Goal: Task Accomplishment & Management: Manage account settings

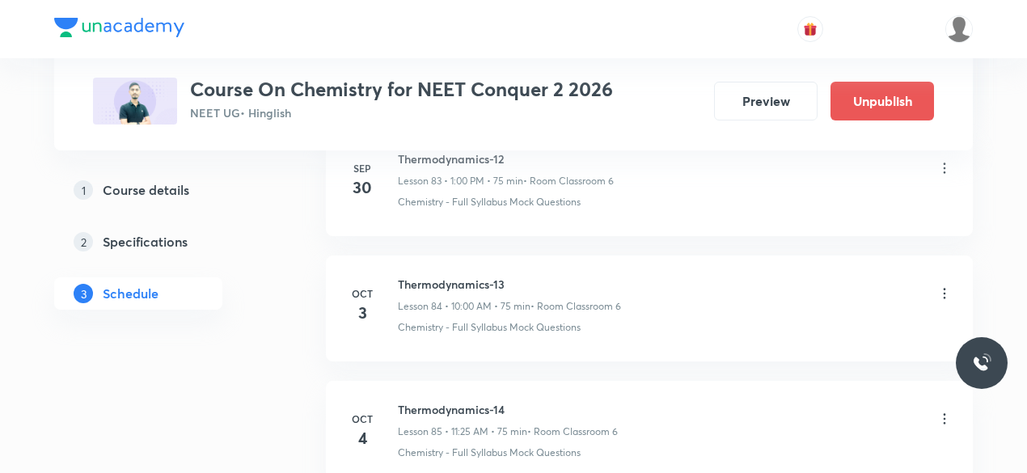
scroll to position [11312, 0]
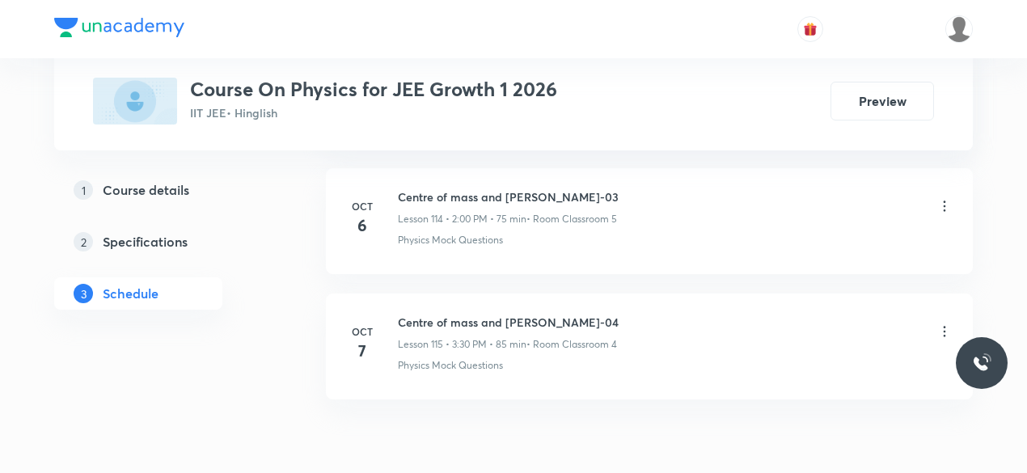
scroll to position [15173, 0]
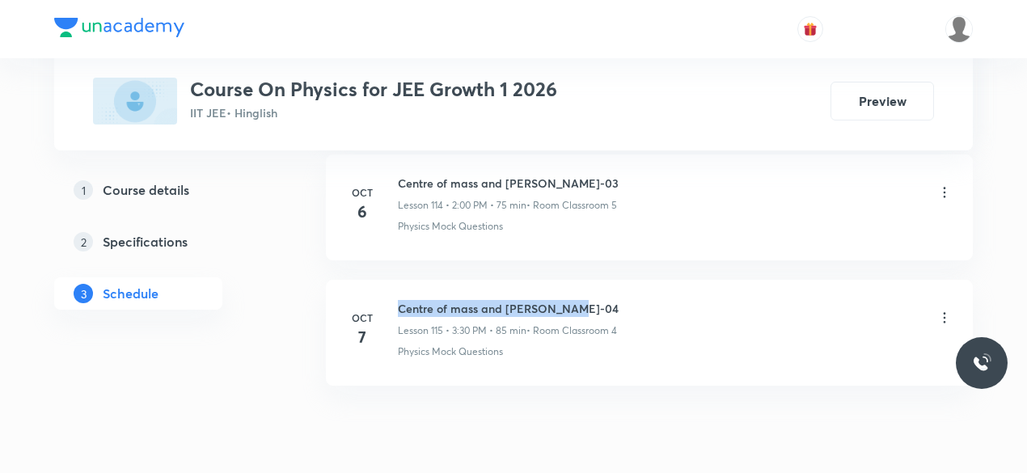
drag, startPoint x: 399, startPoint y: 243, endPoint x: 568, endPoint y: 241, distance: 168.2
click at [568, 300] on h6 "Centre of mass and Collison-04" at bounding box center [508, 308] width 221 height 17
copy h6 "Centre of mass and Collison-04"
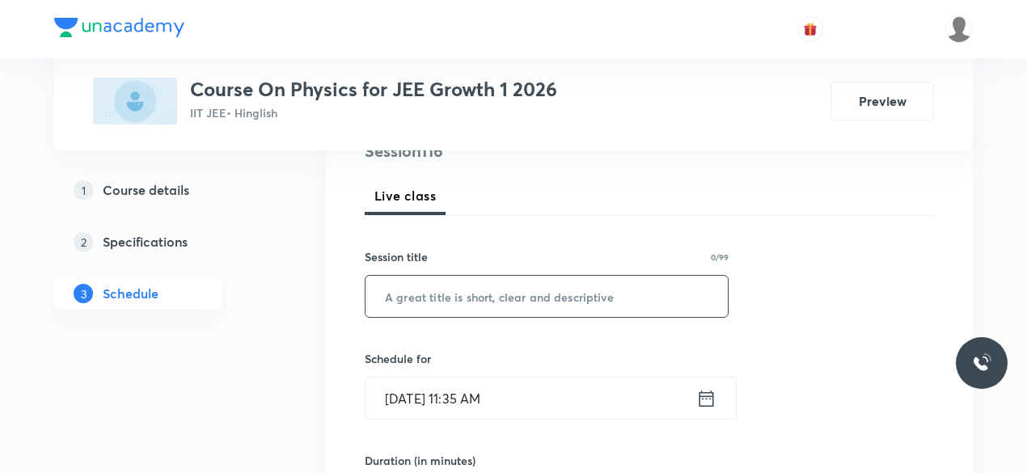
scroll to position [219, 0]
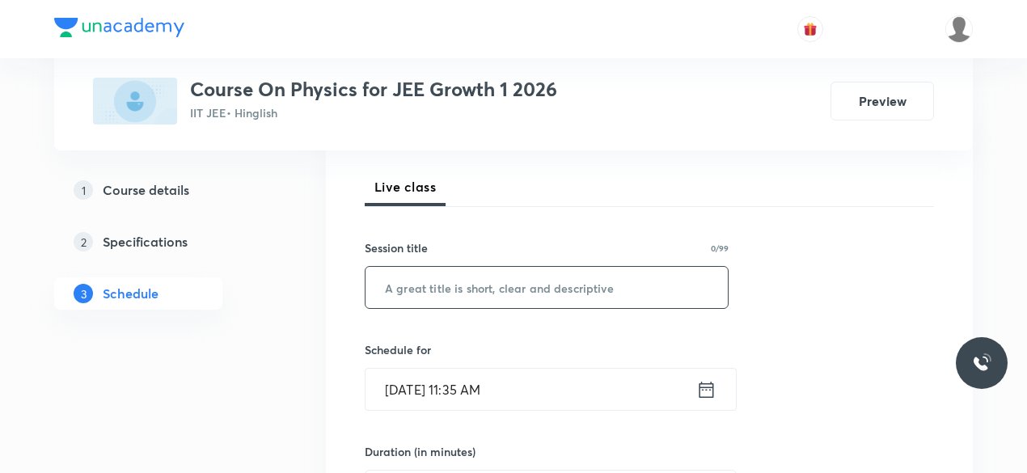
click at [442, 285] on input "text" at bounding box center [547, 287] width 362 height 41
paste input "Centre of mass and Collison-04"
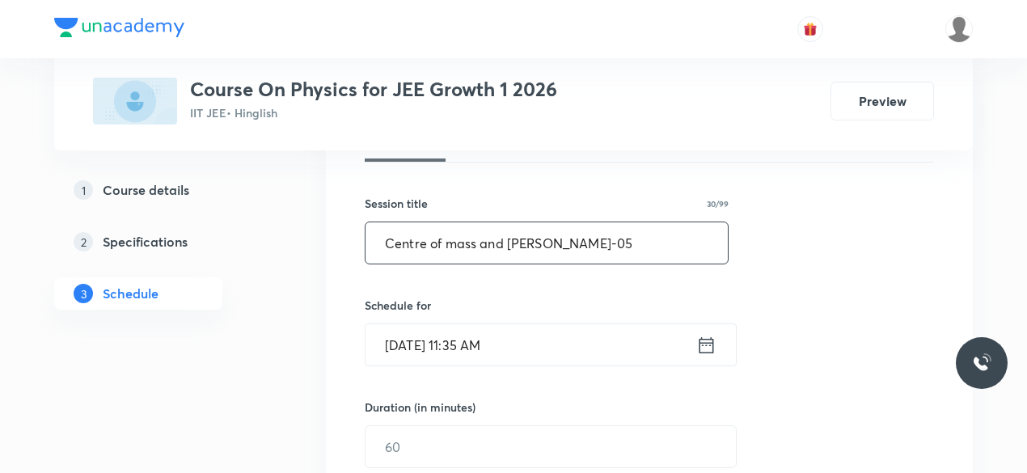
scroll to position [268, 0]
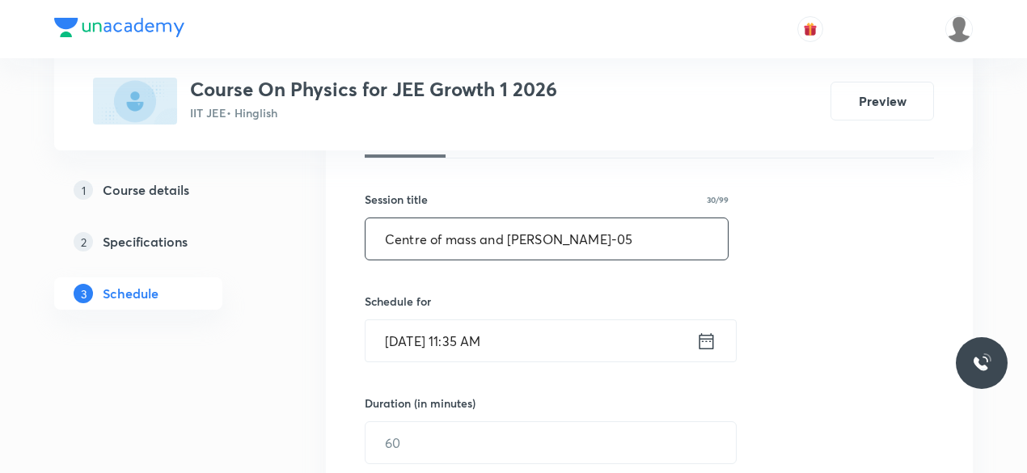
type input "Centre of mass and Collison-05"
click at [711, 344] on icon at bounding box center [706, 341] width 20 height 23
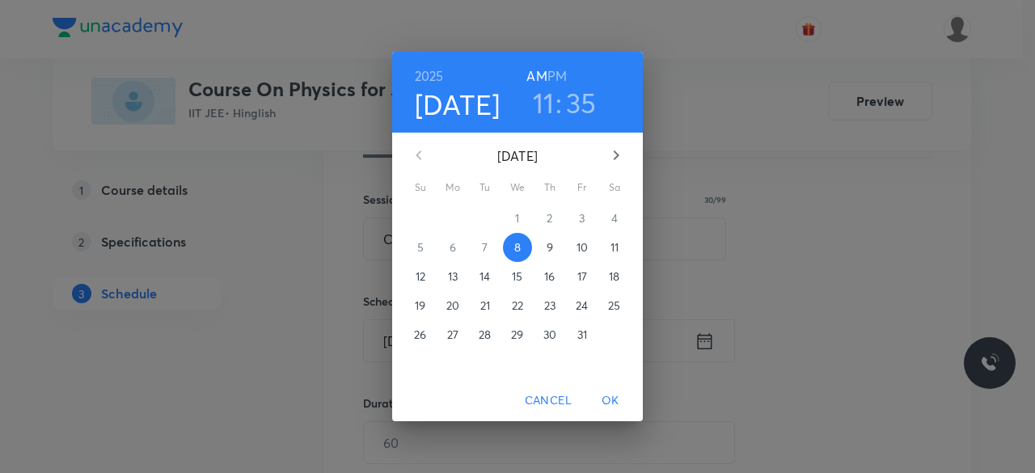
click at [545, 107] on h3 "11" at bounding box center [544, 103] width 22 height 34
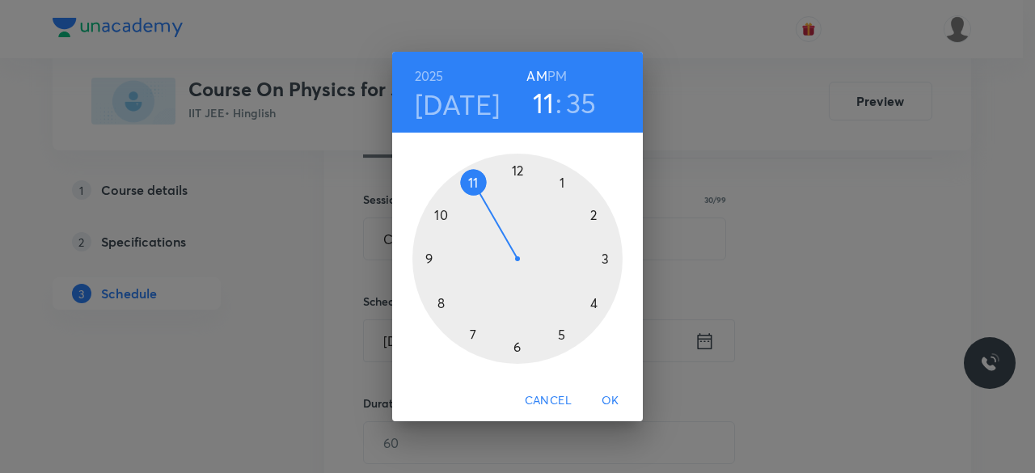
click at [594, 214] on div at bounding box center [517, 259] width 210 height 210
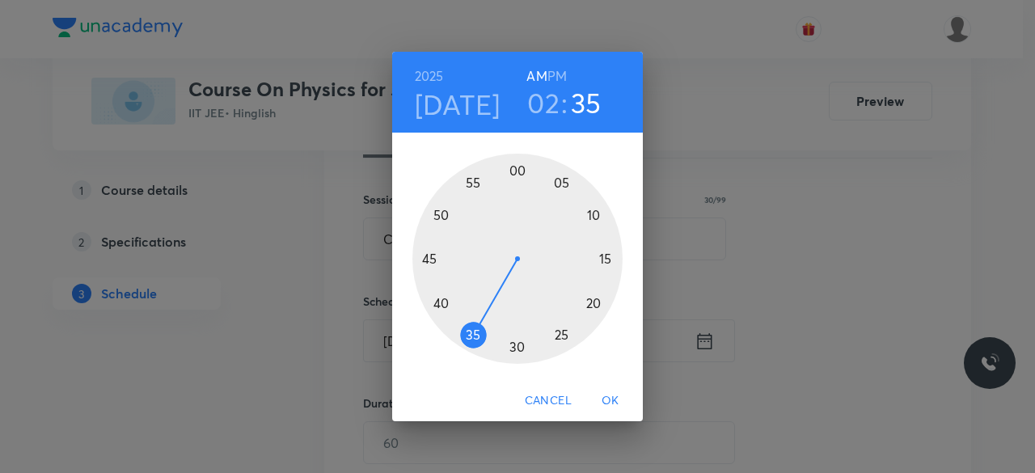
click at [517, 170] on div at bounding box center [517, 259] width 210 height 210
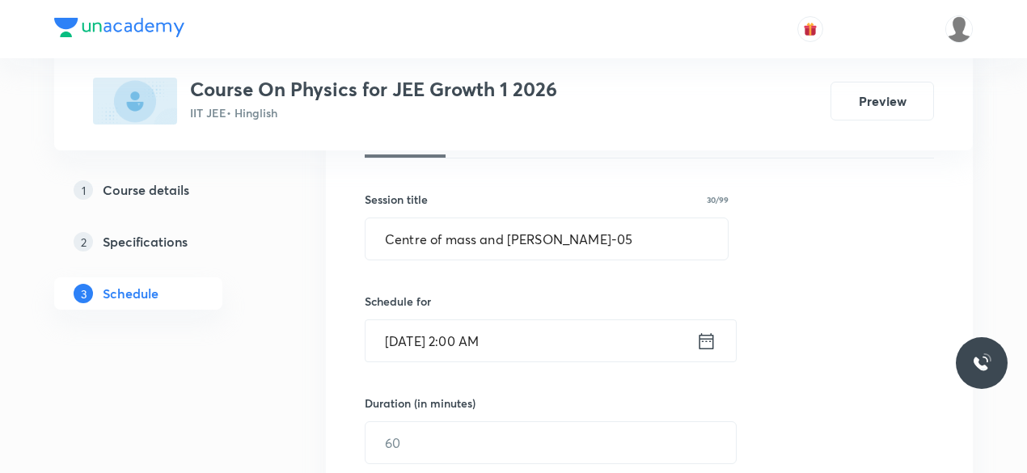
click at [707, 342] on icon at bounding box center [706, 341] width 20 height 23
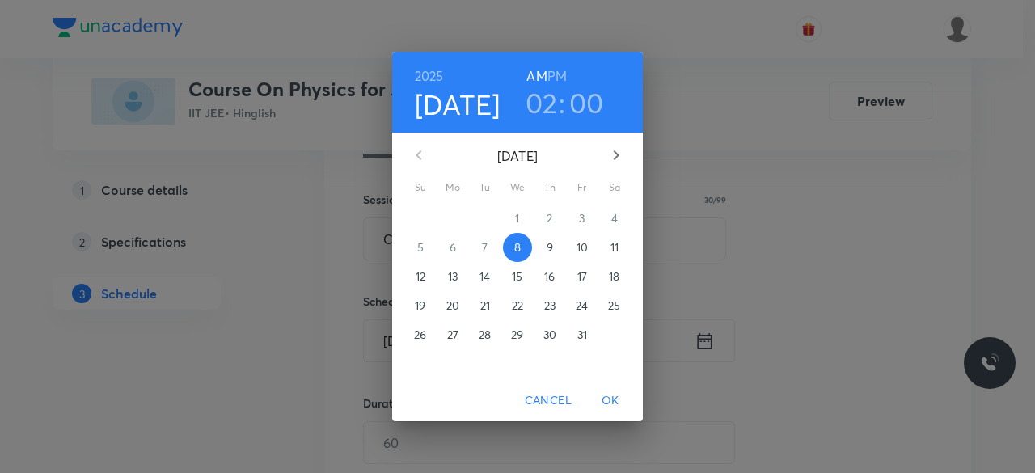
click at [555, 71] on h6 "PM" at bounding box center [556, 76] width 19 height 23
click at [616, 396] on span "OK" at bounding box center [610, 401] width 39 height 20
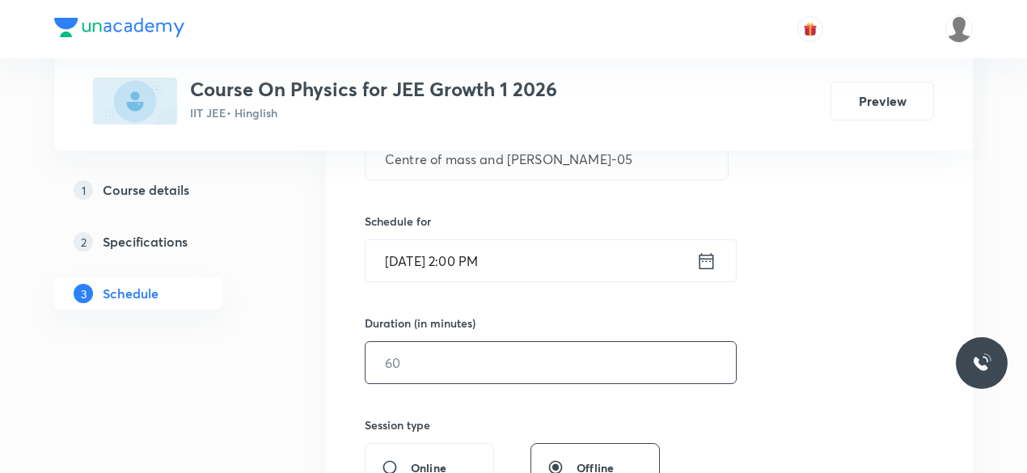
scroll to position [349, 0]
click at [414, 362] on input "text" at bounding box center [551, 360] width 370 height 41
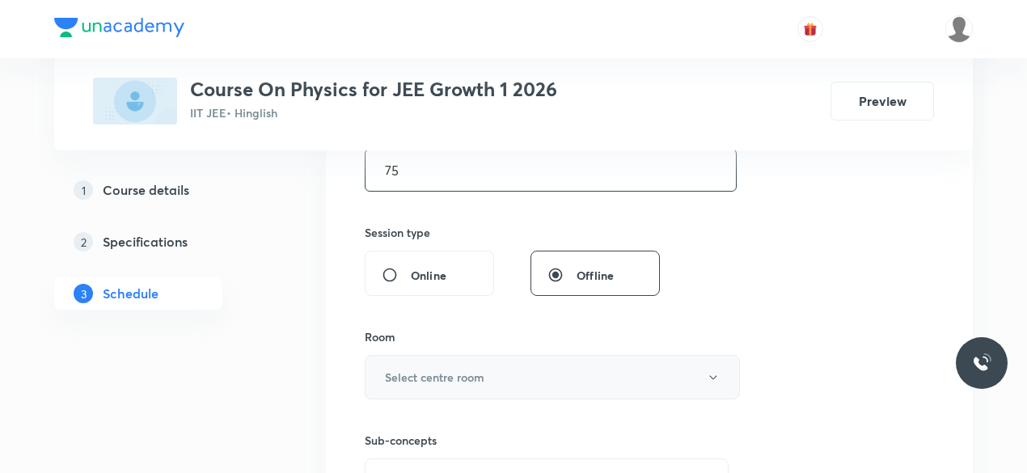
scroll to position [543, 0]
type input "75"
click at [459, 374] on h6 "Select centre room" at bounding box center [434, 374] width 99 height 17
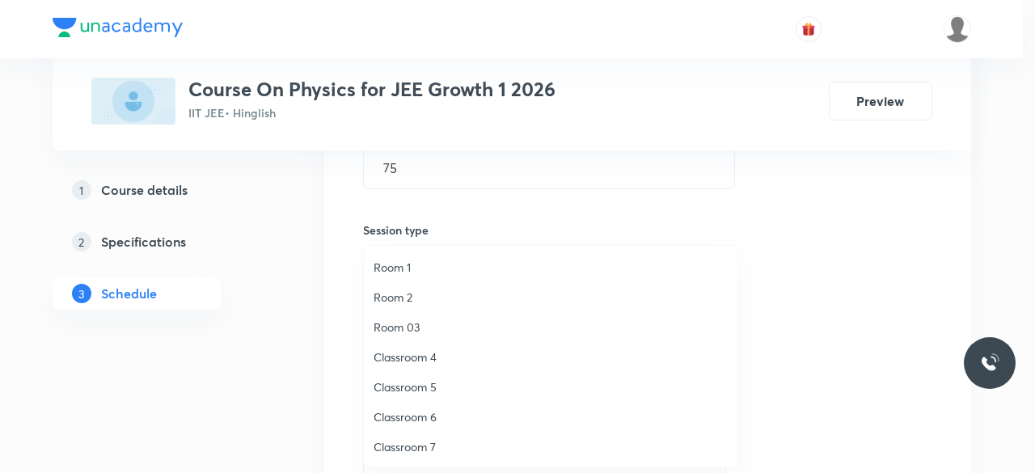
click at [433, 391] on span "Classroom 5" at bounding box center [551, 386] width 354 height 17
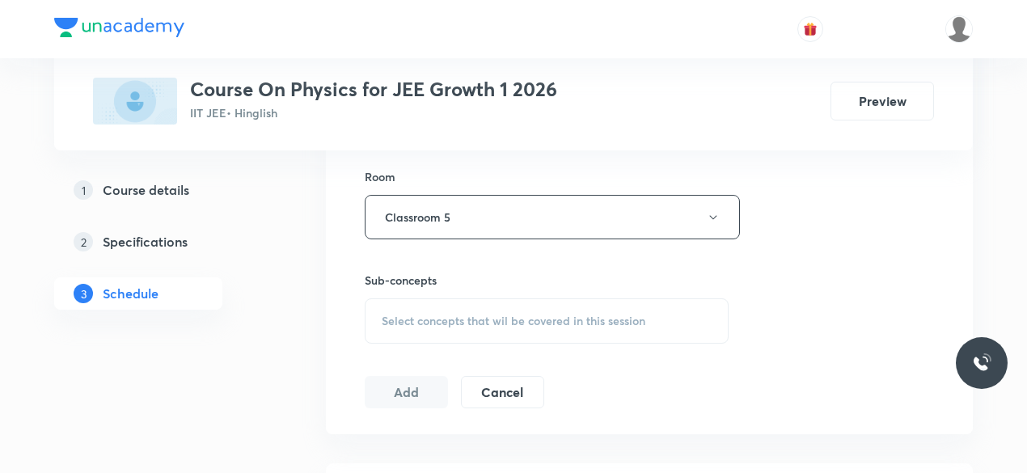
scroll to position [701, 0]
click at [387, 318] on span "Select concepts that wil be covered in this session" at bounding box center [514, 320] width 264 height 13
click at [387, 442] on input "checkbox" at bounding box center [389, 446] width 23 height 17
checkbox input "true"
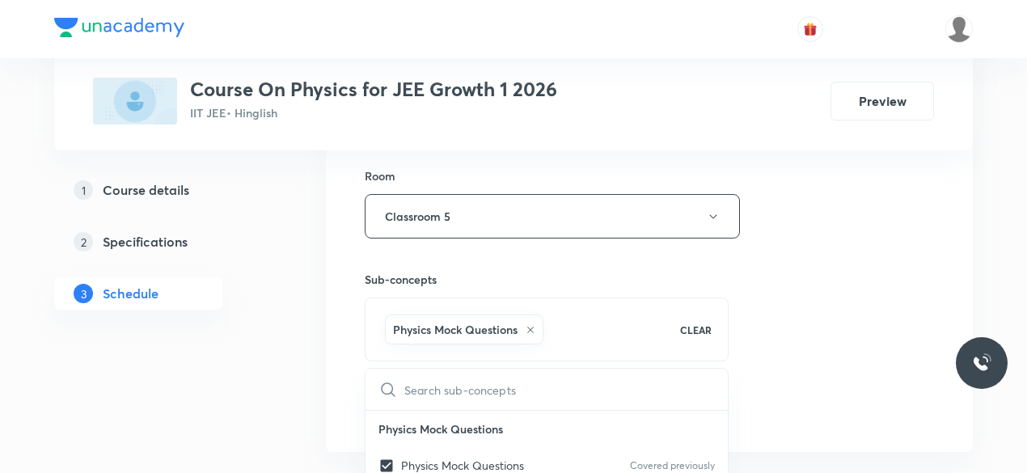
click at [343, 371] on div "Session 116 Live class Session title 30/99 Centre of mass and Collison-05 ​ Sch…" at bounding box center [649, 37] width 647 height 830
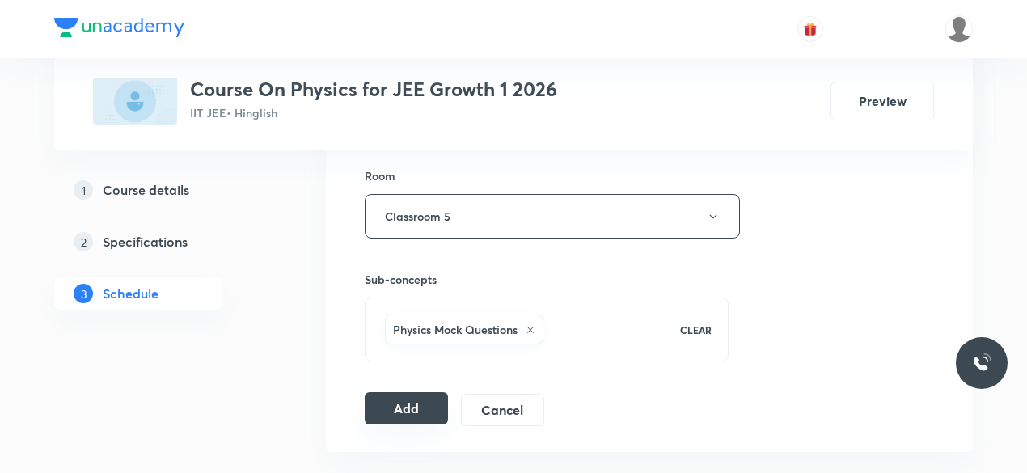
click at [398, 399] on button "Add" at bounding box center [406, 408] width 83 height 32
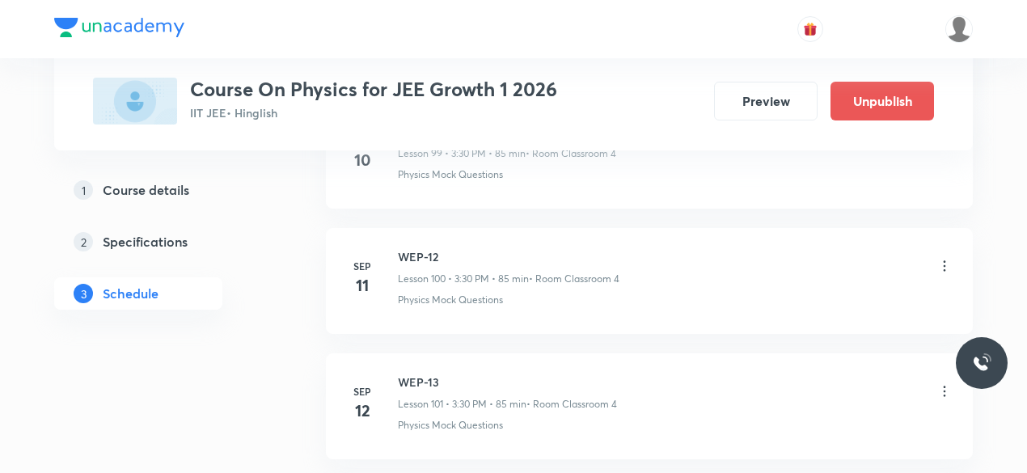
scroll to position [12600, 0]
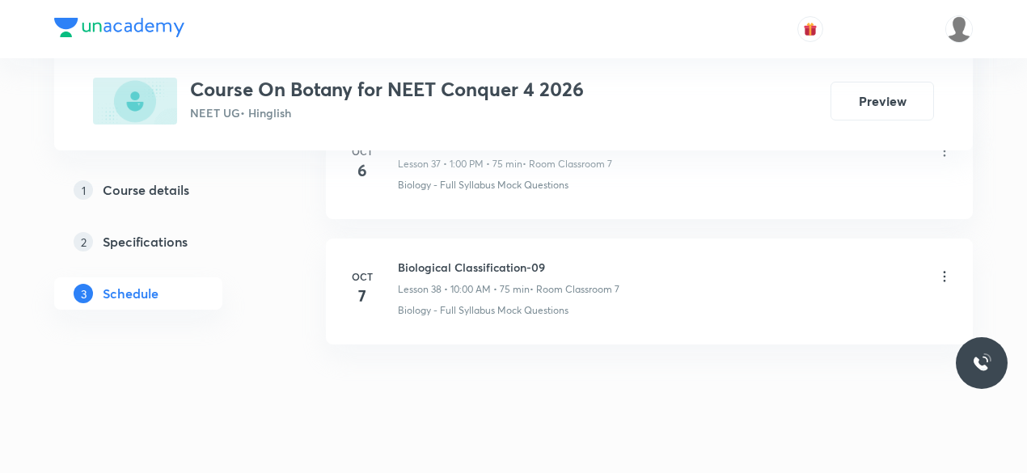
click at [399, 259] on h6 "Biological Classification-09" at bounding box center [509, 267] width 222 height 17
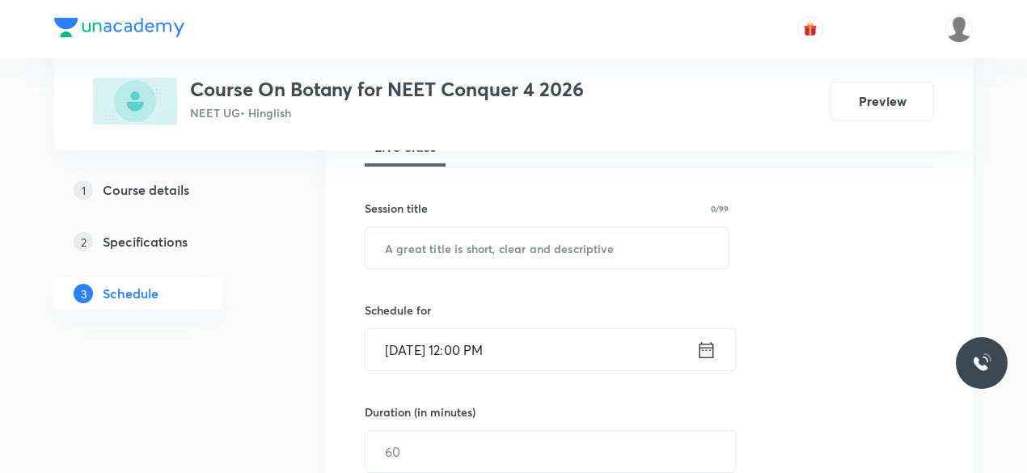
scroll to position [261, 0]
click at [430, 250] on input "text" at bounding box center [547, 245] width 362 height 41
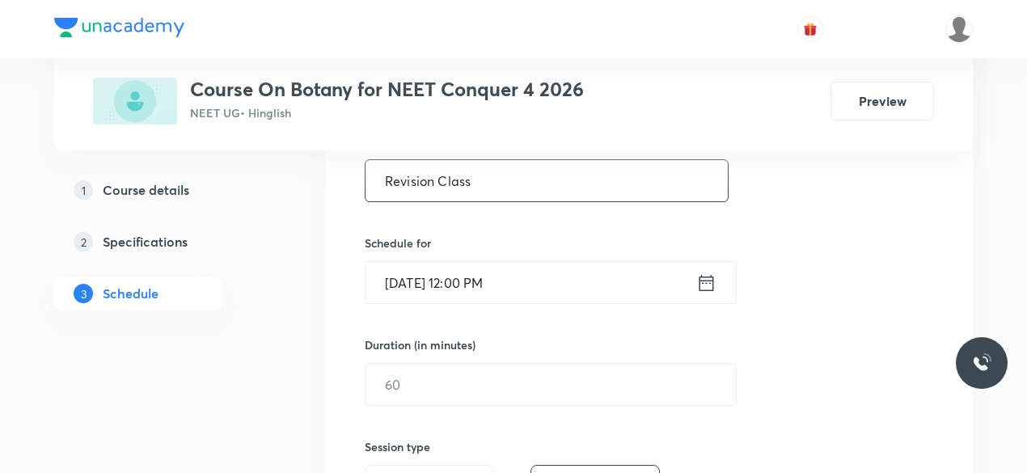
scroll to position [328, 0]
type input "Revision Class"
click at [711, 281] on icon at bounding box center [706, 281] width 20 height 23
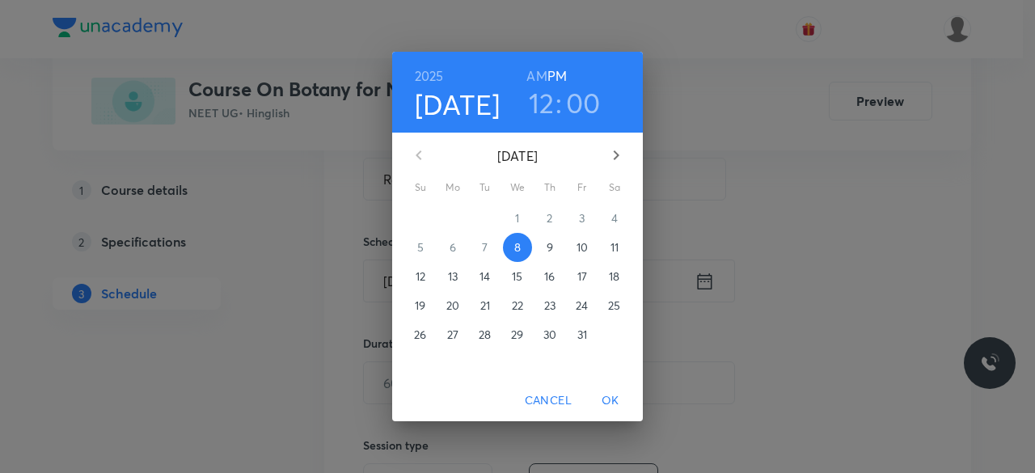
click at [540, 101] on h3 "12" at bounding box center [542, 103] width 26 height 34
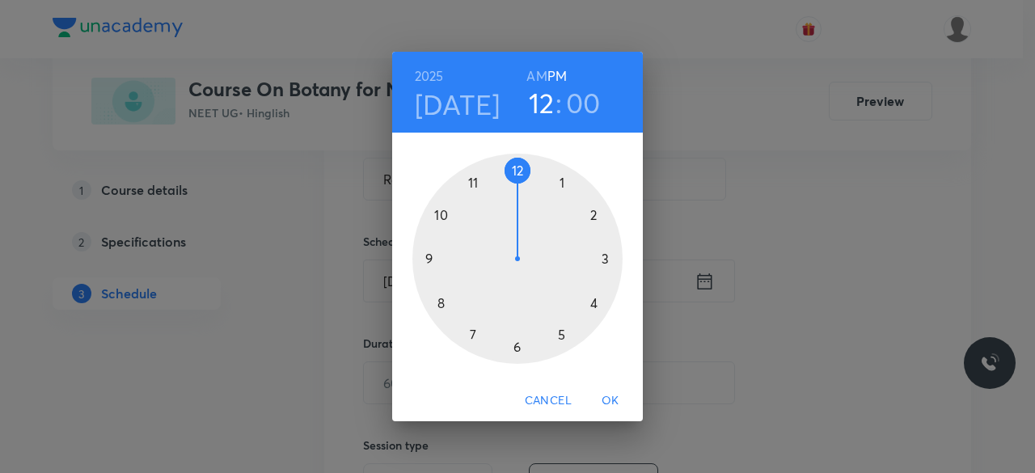
click at [582, 104] on h3 "00" at bounding box center [583, 103] width 35 height 34
click at [558, 181] on div at bounding box center [517, 259] width 210 height 210
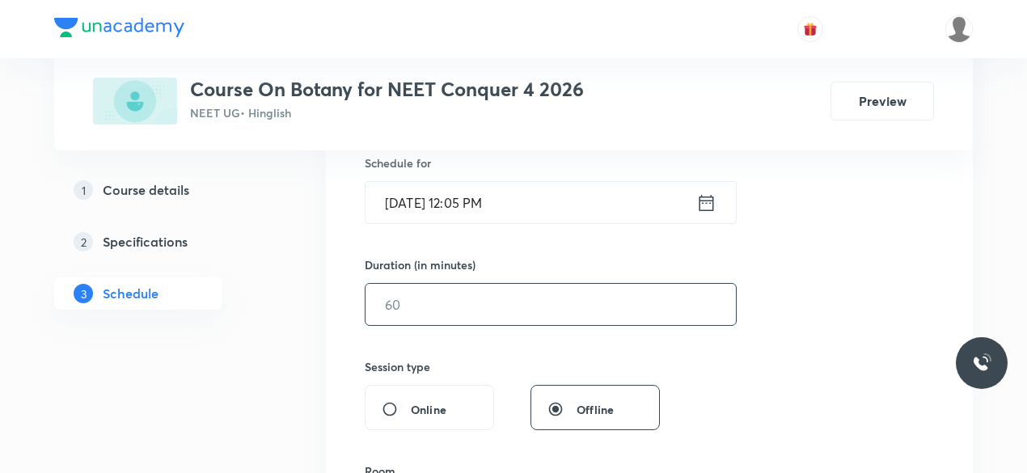
scroll to position [407, 0]
click at [456, 306] on input "text" at bounding box center [551, 303] width 370 height 41
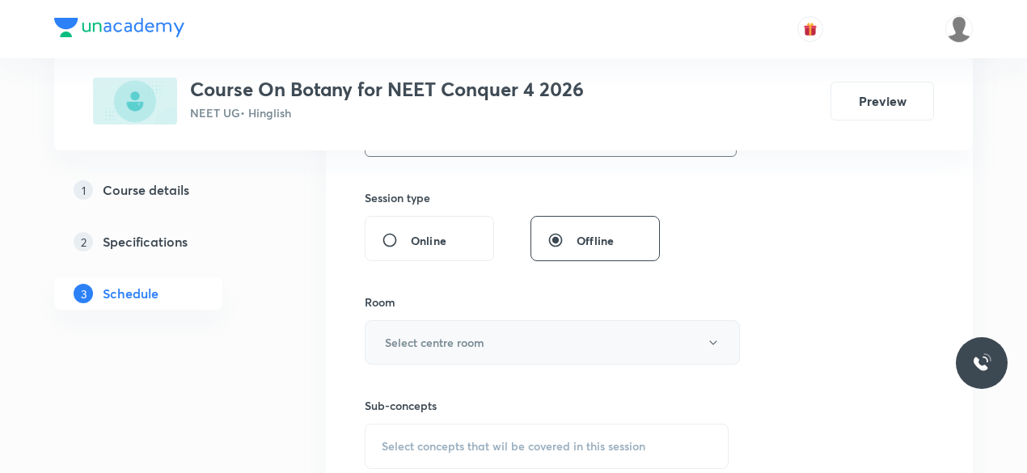
scroll to position [576, 0]
type input "35"
click at [404, 336] on h6 "Select centre room" at bounding box center [434, 341] width 99 height 17
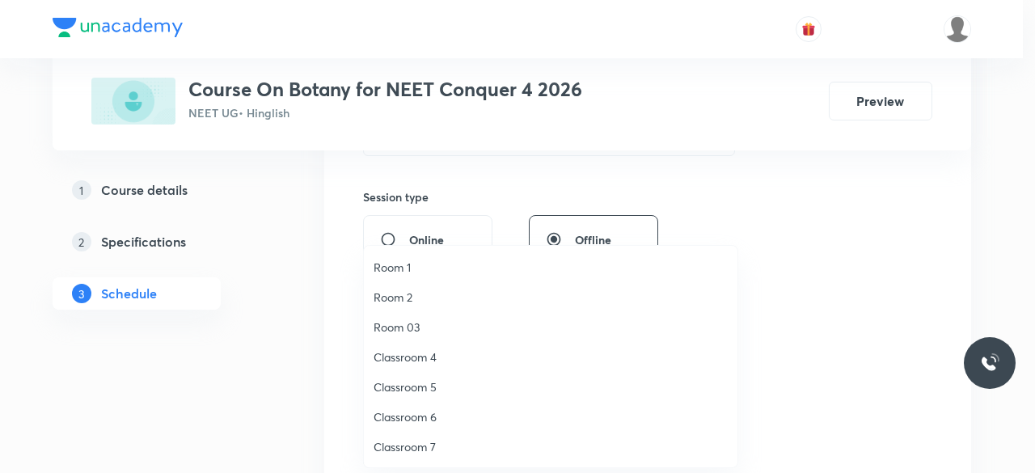
click at [432, 444] on span "Classroom 7" at bounding box center [551, 446] width 354 height 17
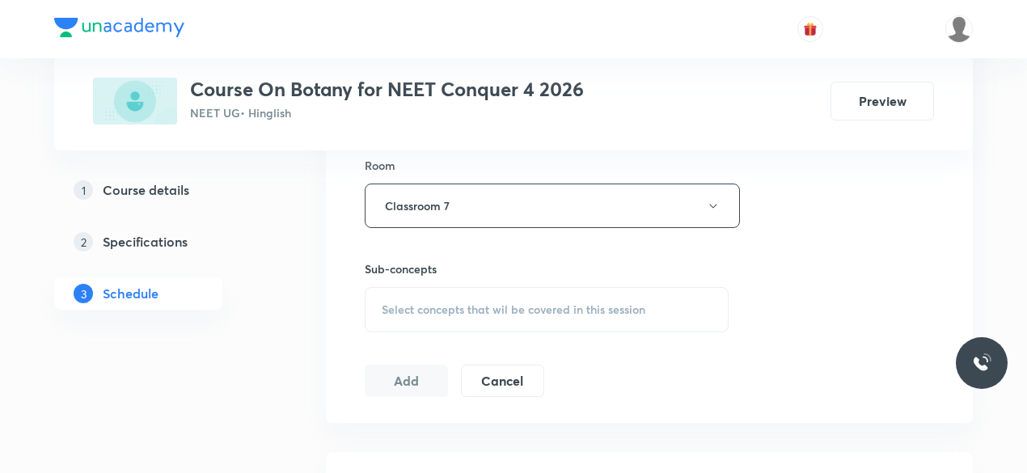
scroll to position [716, 0]
click at [388, 306] on span "Select concepts that wil be covered in this session" at bounding box center [514, 305] width 264 height 13
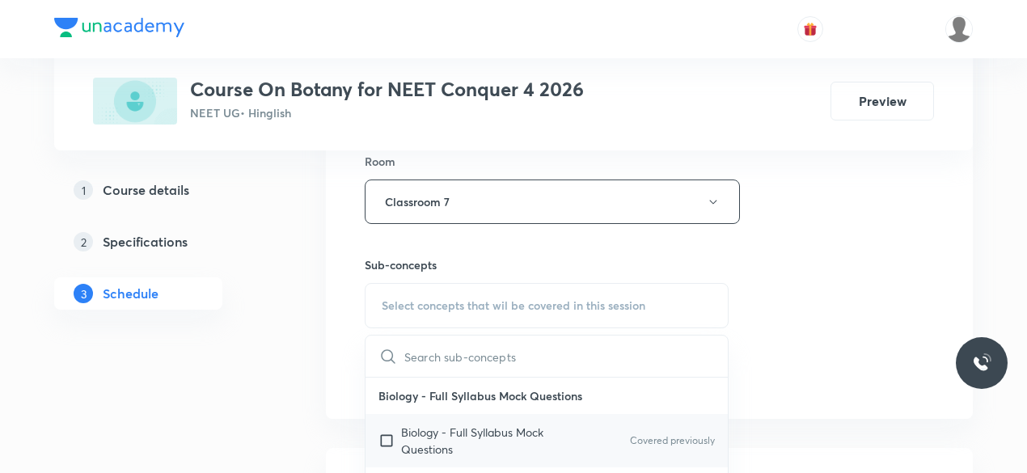
click at [386, 436] on input "checkbox" at bounding box center [389, 441] width 23 height 34
checkbox input "true"
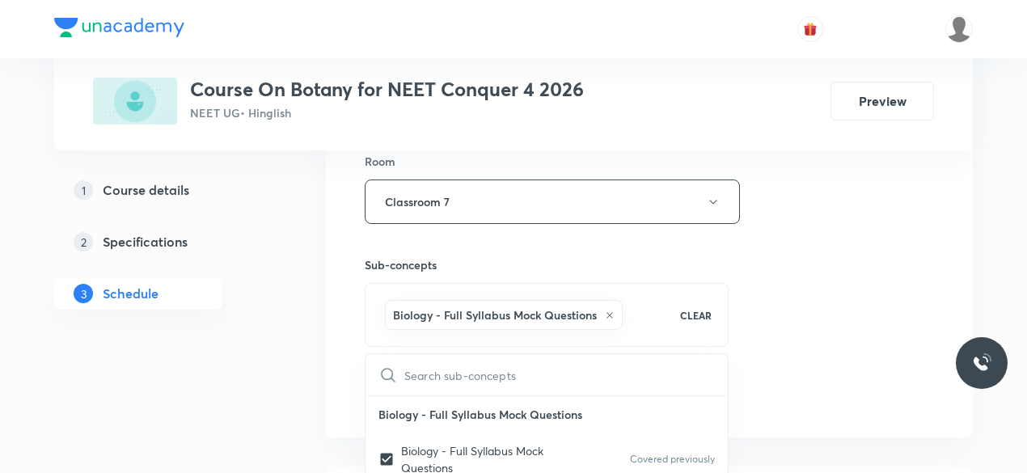
click at [347, 358] on div "Session 39 Live class Session title 14/99 Revision Class ​ Schedule for Oct 8, …" at bounding box center [649, 23] width 647 height 830
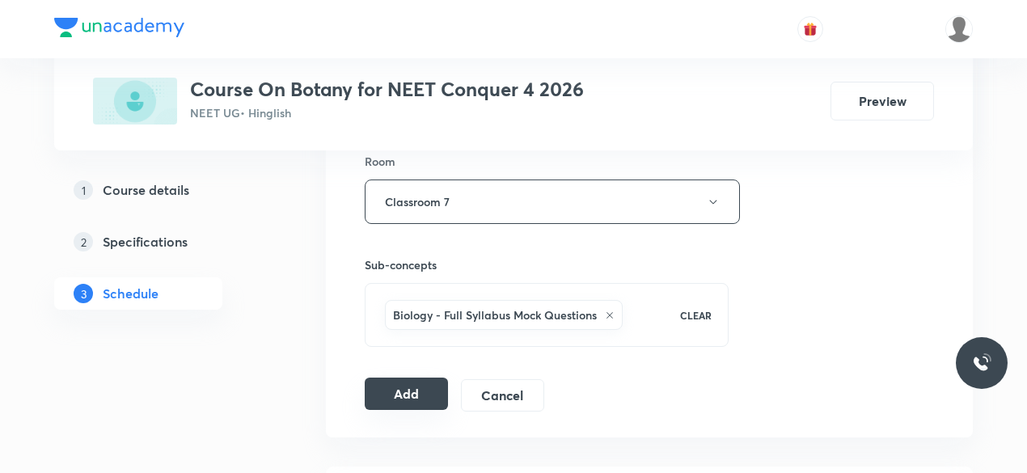
click at [397, 391] on button "Add" at bounding box center [406, 394] width 83 height 32
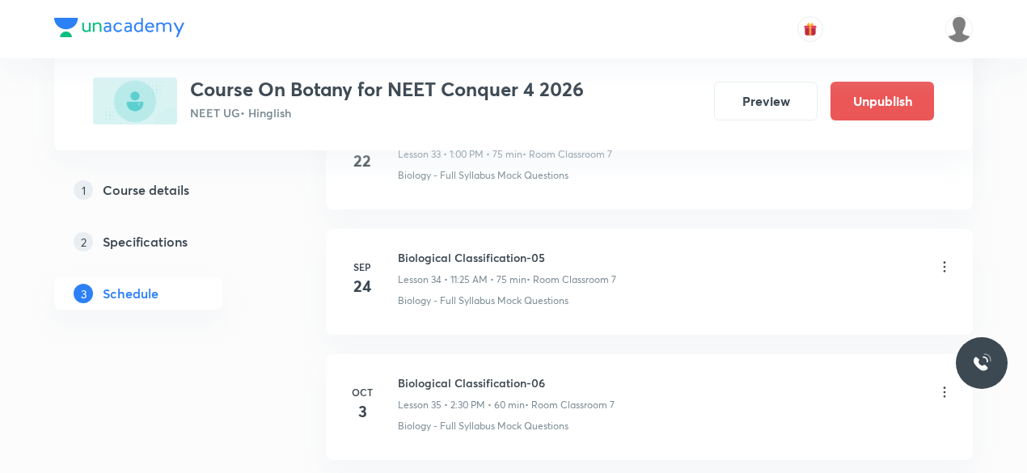
scroll to position [4262, 0]
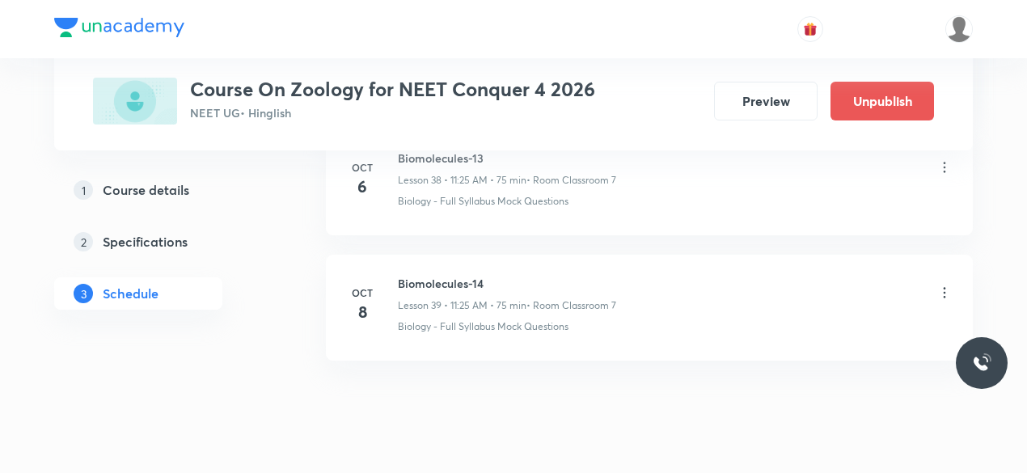
scroll to position [5688, 0]
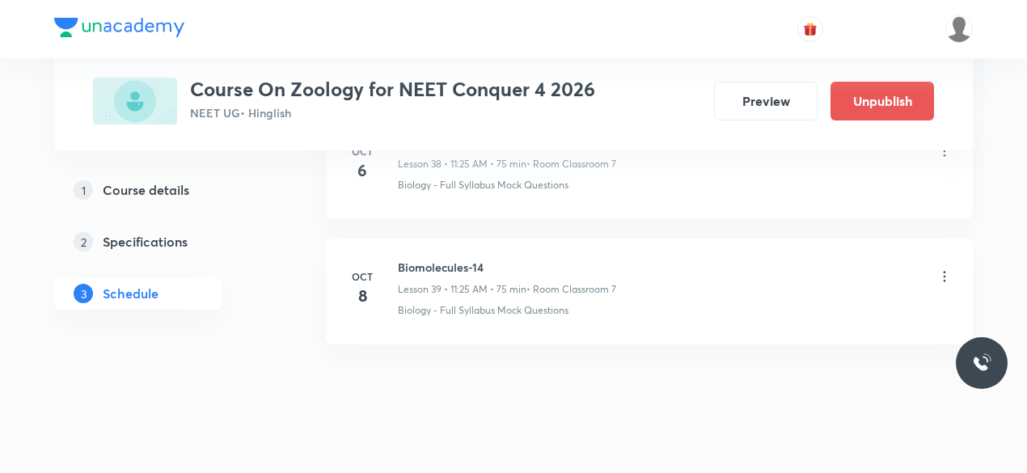
click at [947, 268] on icon at bounding box center [944, 276] width 16 height 16
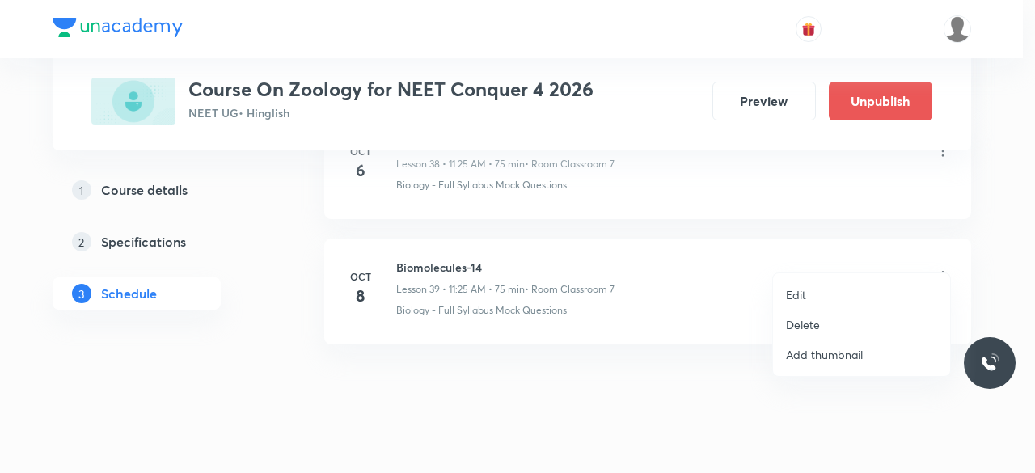
click at [602, 349] on div at bounding box center [517, 236] width 1035 height 473
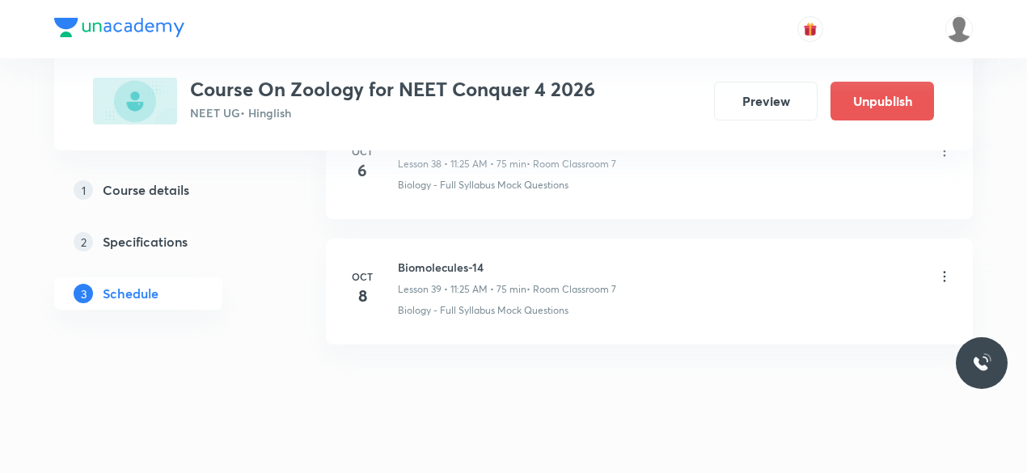
click at [947, 268] on icon at bounding box center [944, 276] width 16 height 16
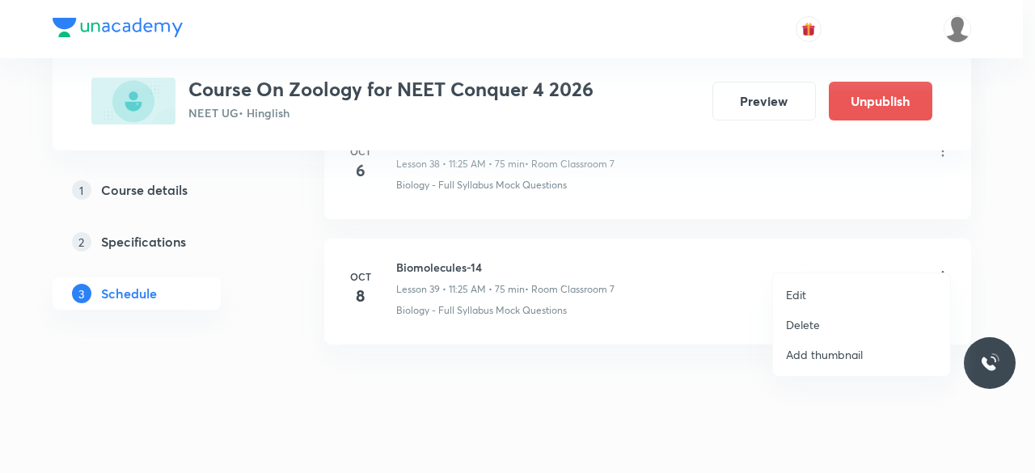
click at [802, 327] on p "Delete" at bounding box center [803, 324] width 34 height 17
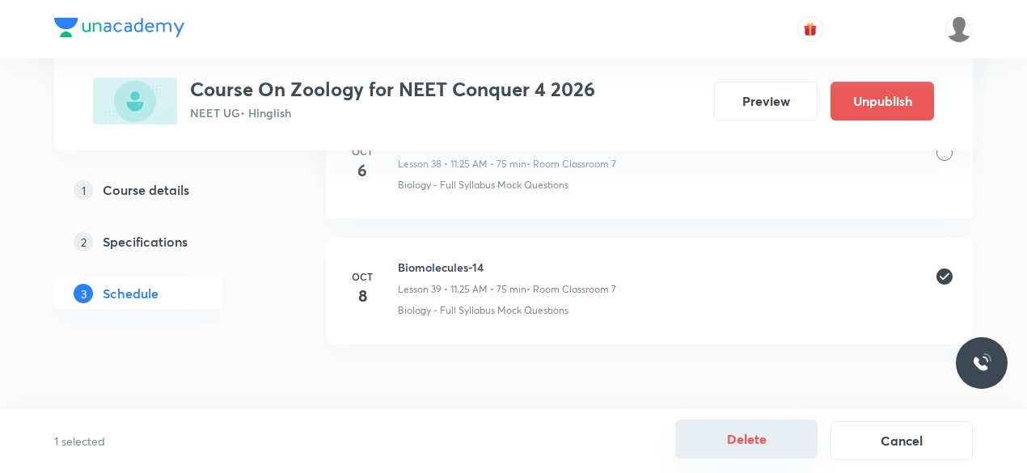
click at [759, 434] on button "Delete" at bounding box center [746, 439] width 142 height 39
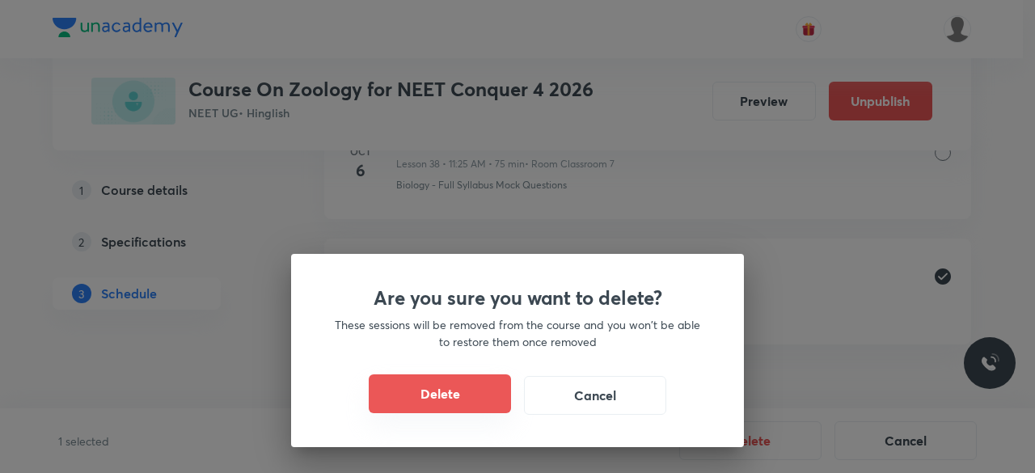
click at [459, 397] on button "Delete" at bounding box center [440, 393] width 142 height 39
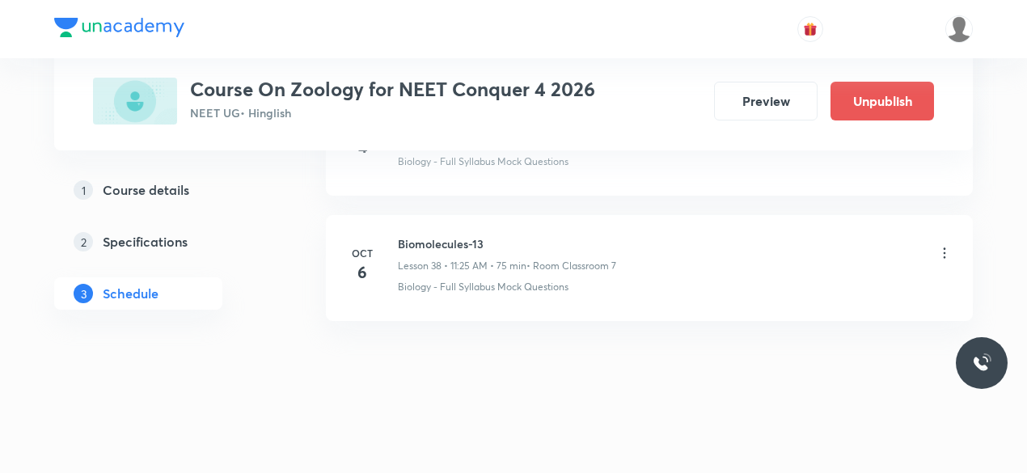
scroll to position [5563, 0]
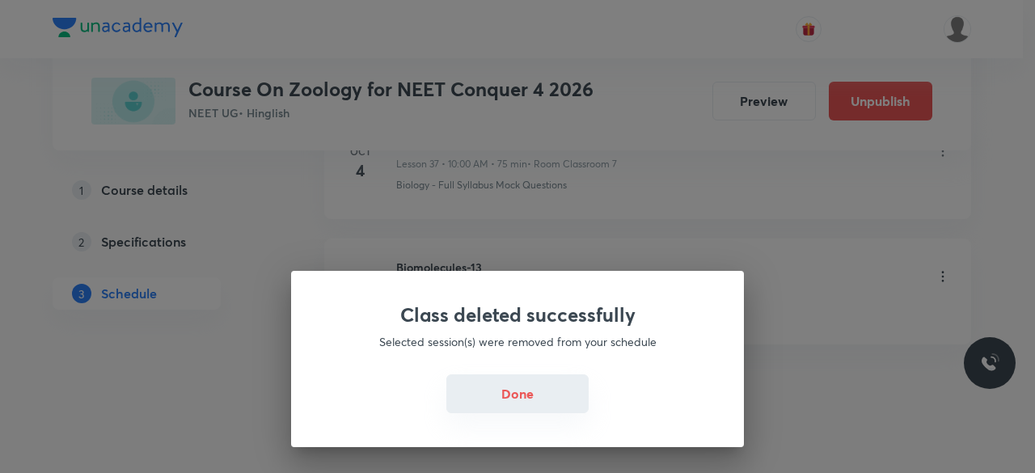
click at [508, 398] on button "Done" at bounding box center [517, 393] width 142 height 39
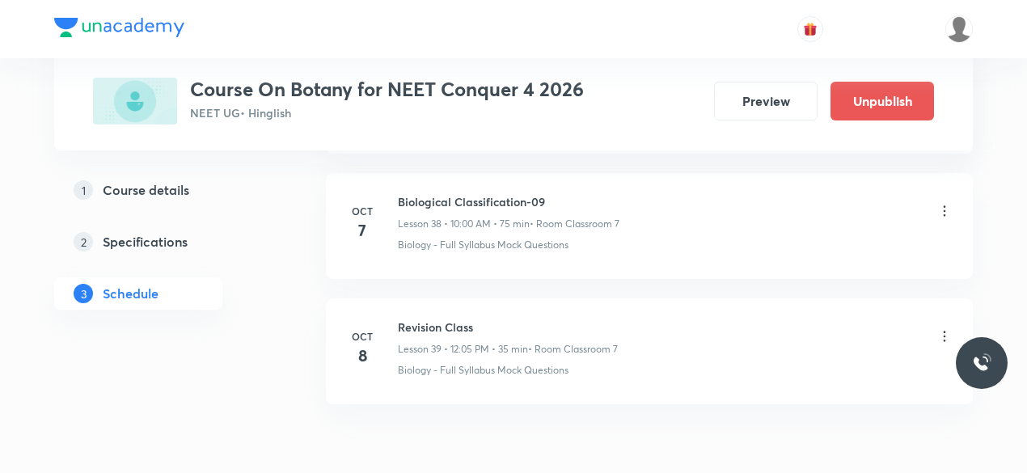
scroll to position [5630, 0]
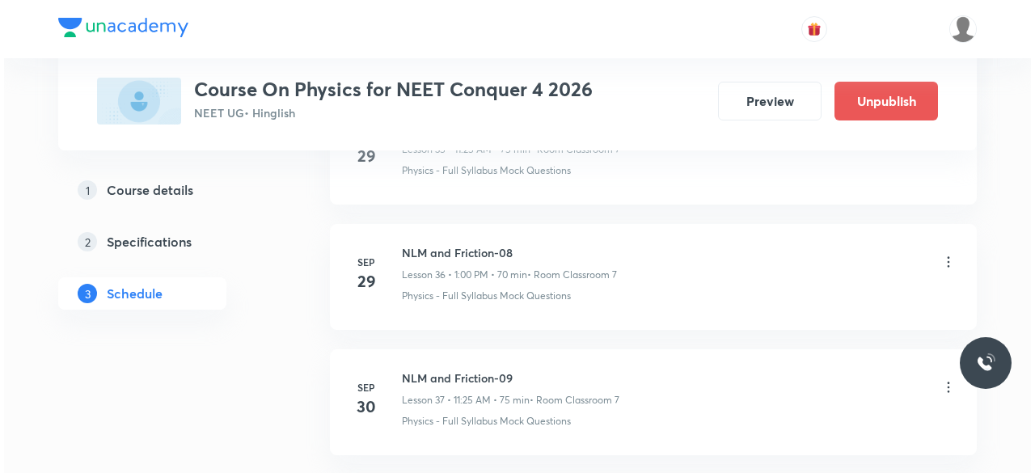
scroll to position [5688, 0]
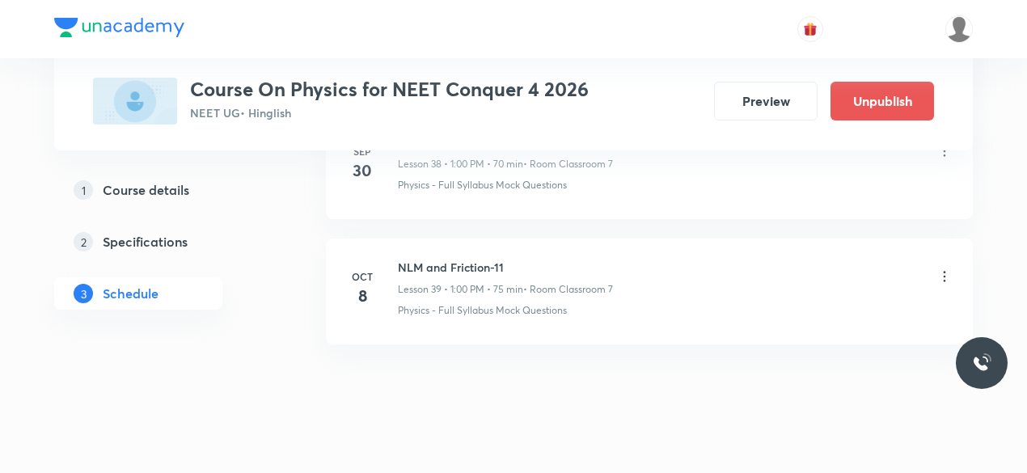
click at [946, 268] on icon at bounding box center [944, 276] width 16 height 16
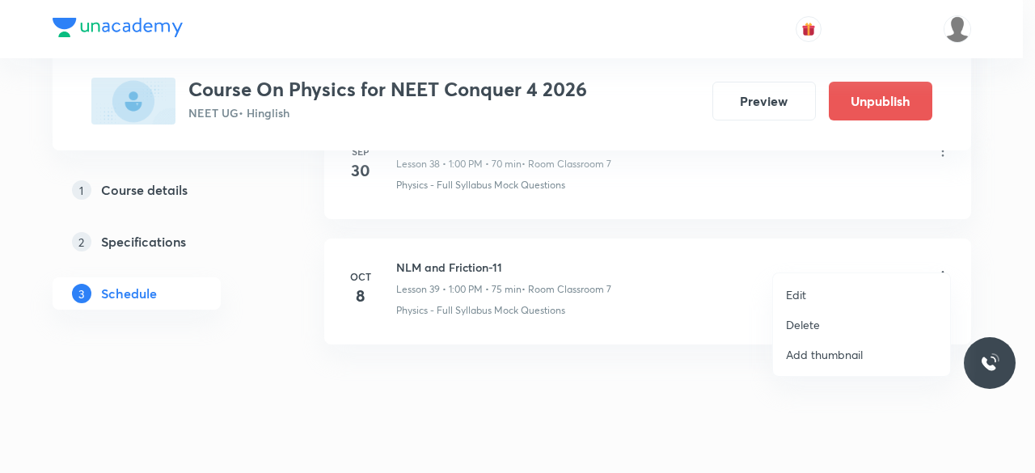
click at [797, 290] on p "Edit" at bounding box center [796, 294] width 20 height 17
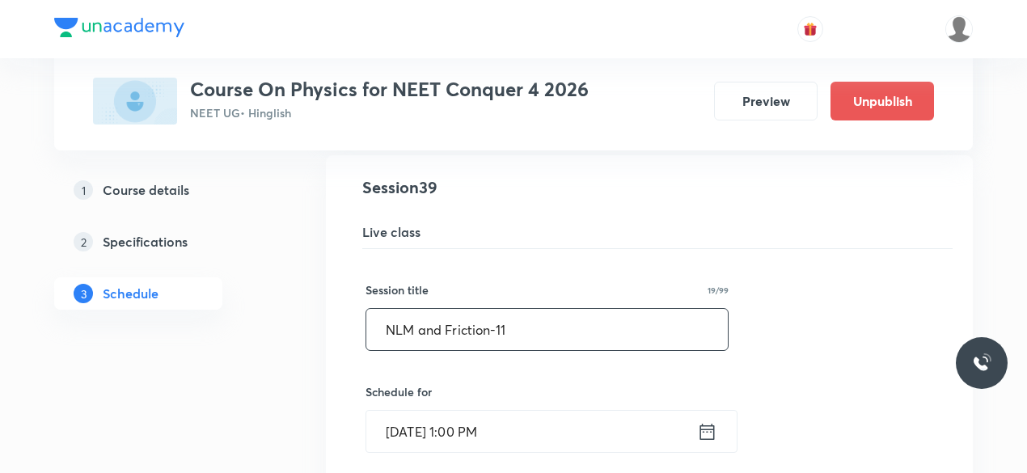
scroll to position [4936, 0]
drag, startPoint x: 383, startPoint y: 306, endPoint x: 507, endPoint y: 306, distance: 123.7
click at [507, 311] on input "NLM and Friction-11" at bounding box center [546, 331] width 361 height 41
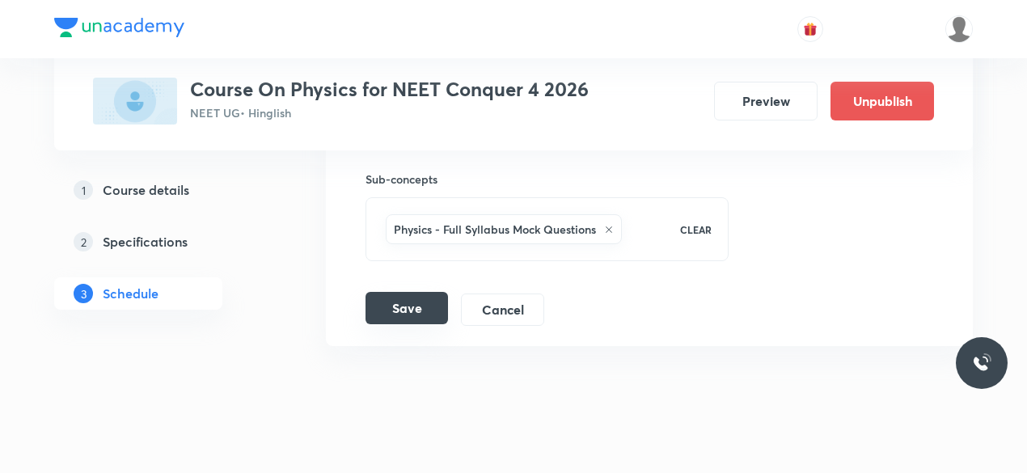
scroll to position [5562, 0]
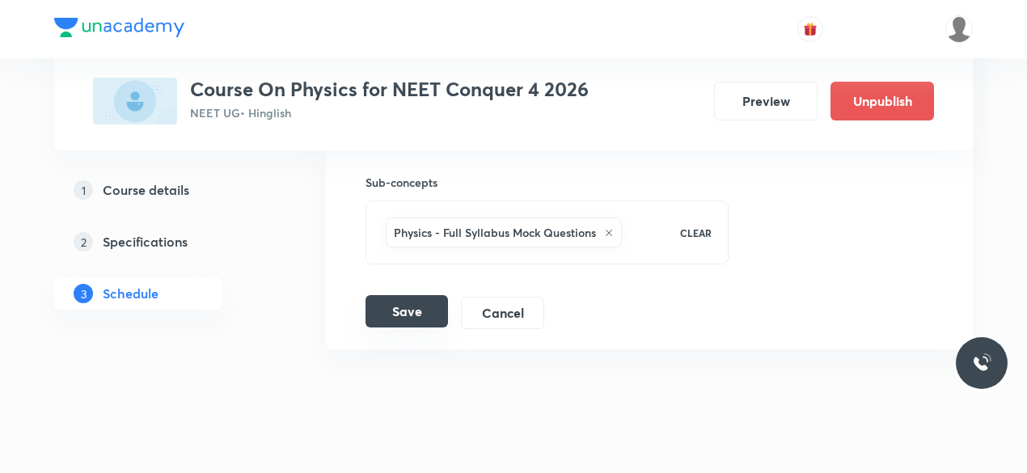
type input "WEP-01"
click at [408, 295] on button "Save" at bounding box center [407, 311] width 82 height 32
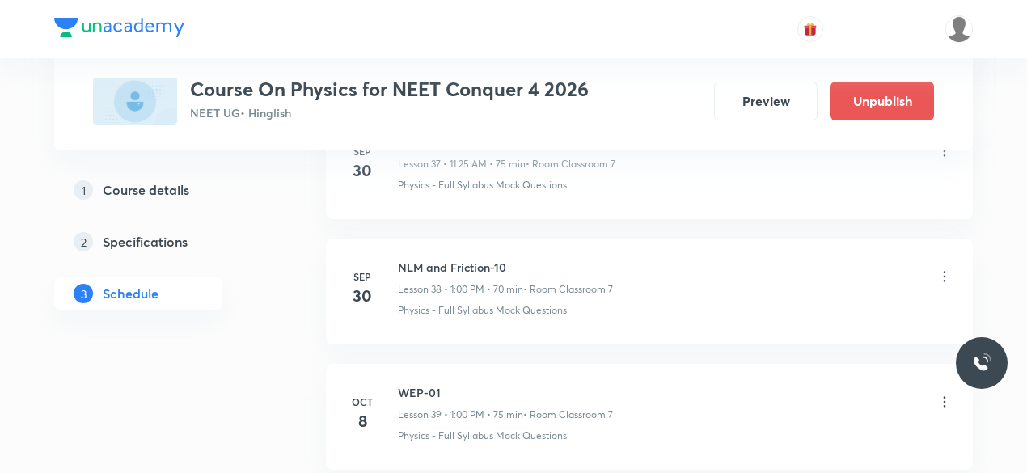
scroll to position [4819, 0]
